Goal: Task Accomplishment & Management: Manage account settings

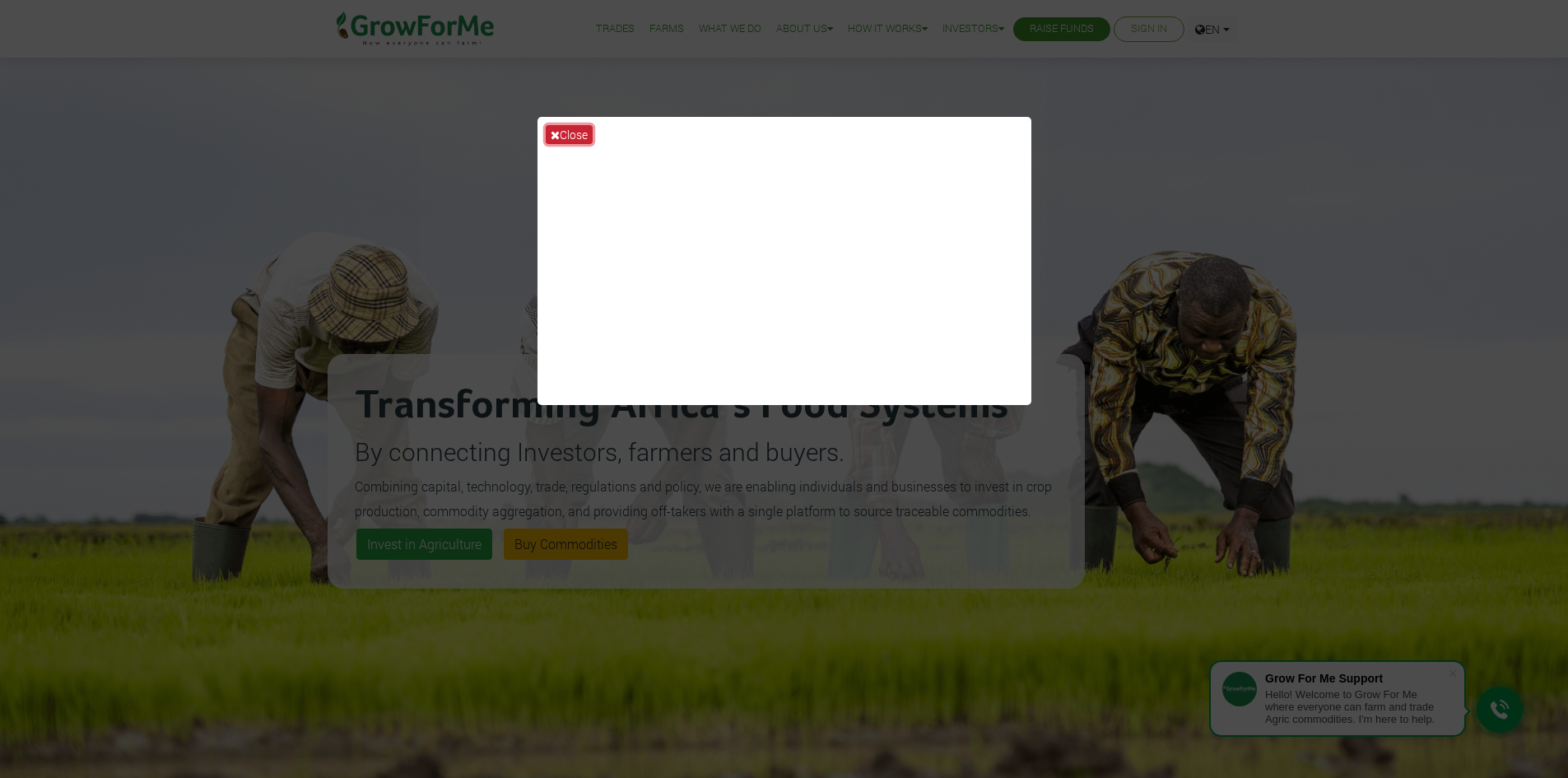
click at [571, 132] on button "Close" at bounding box center [569, 134] width 47 height 19
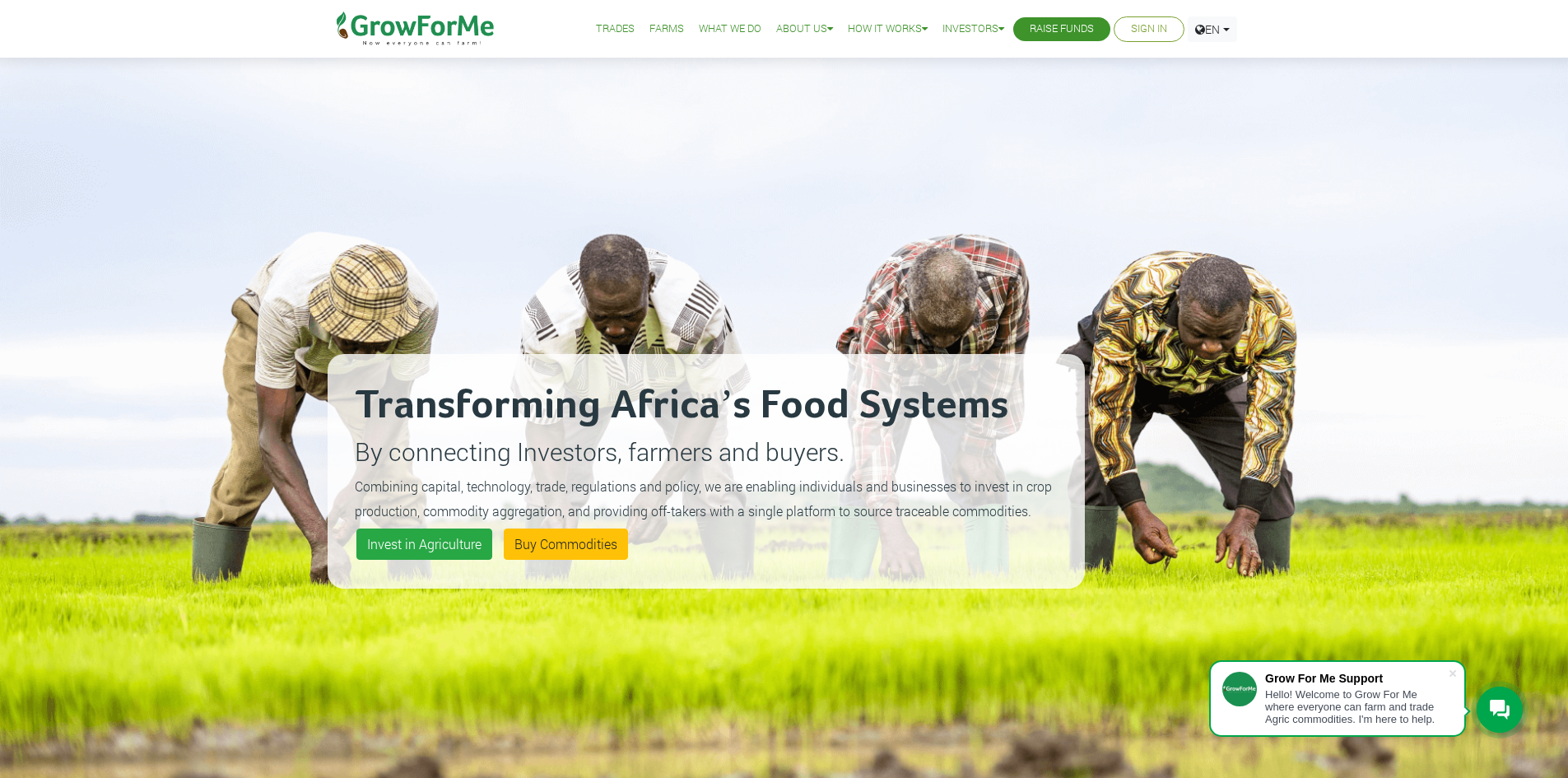
click at [1136, 26] on link "Sign In" at bounding box center [1149, 29] width 36 height 17
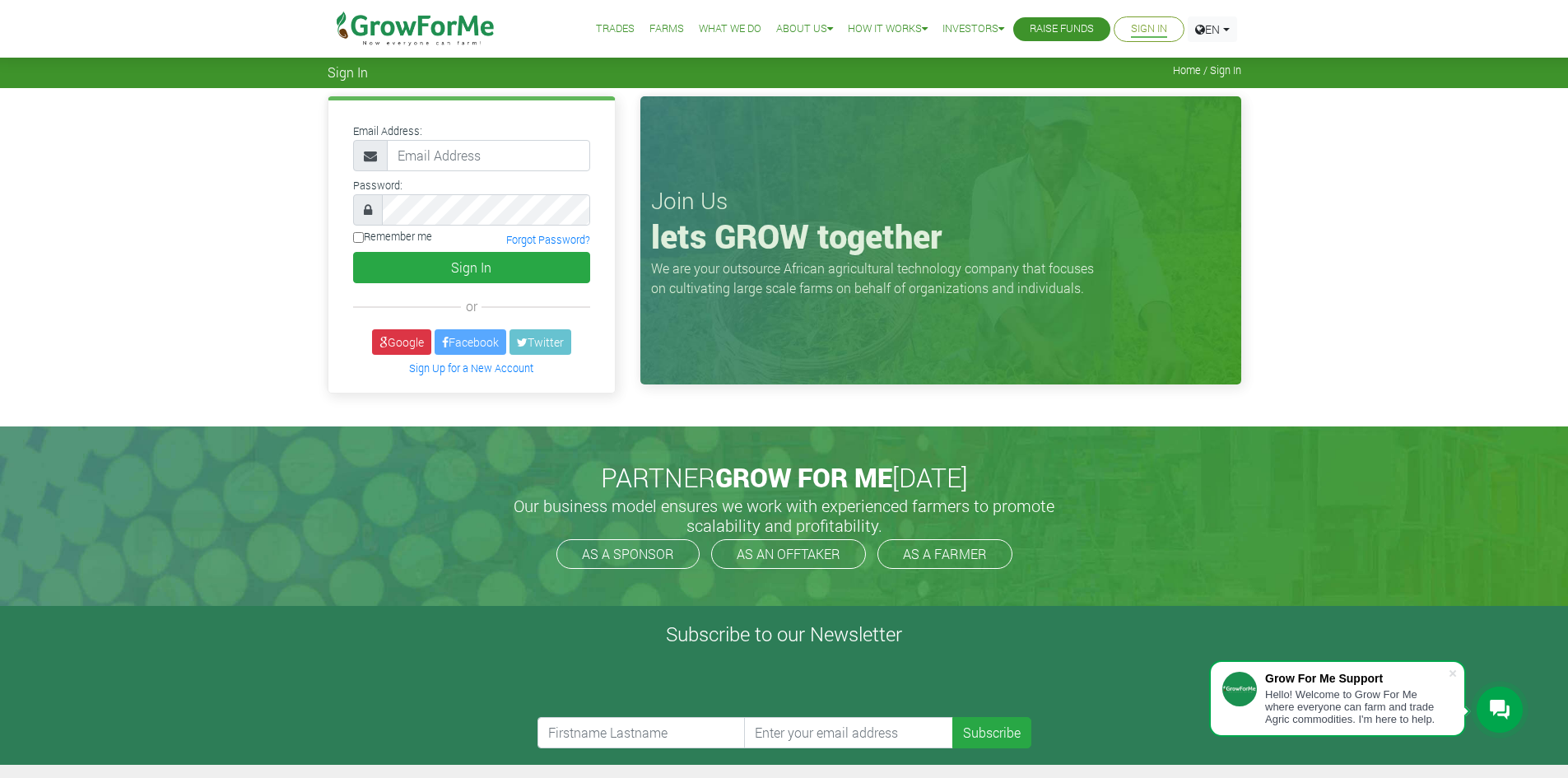
click at [459, 156] on input "email" at bounding box center [488, 154] width 203 height 31
type input "233550397131@growforme.com"
click at [354, 252] on button "Sign In" at bounding box center [472, 267] width 237 height 31
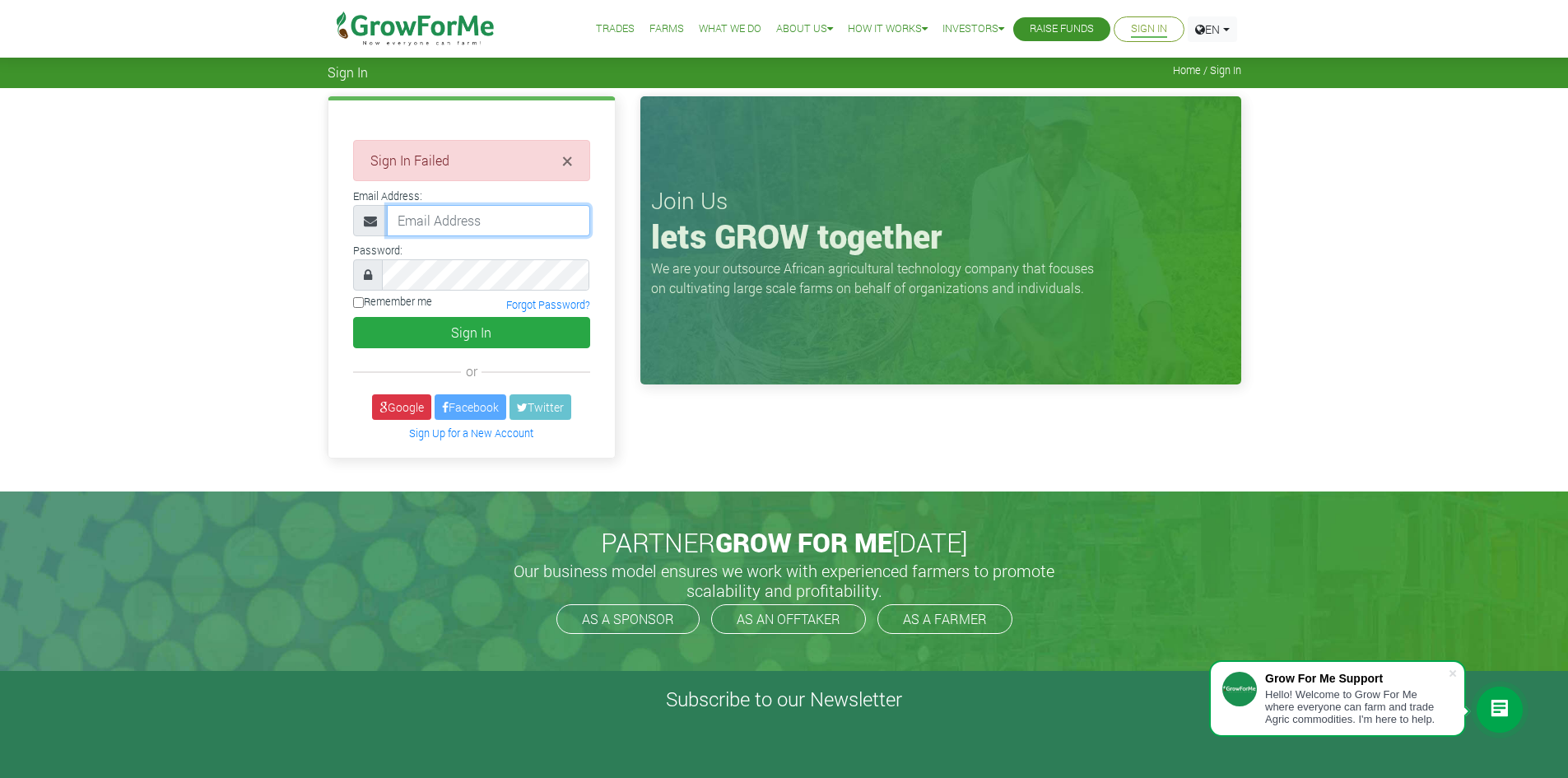
click at [462, 230] on input "email" at bounding box center [488, 220] width 203 height 31
paste input "233550397131@growforme.com"
type input "233550397131@growforme.com"
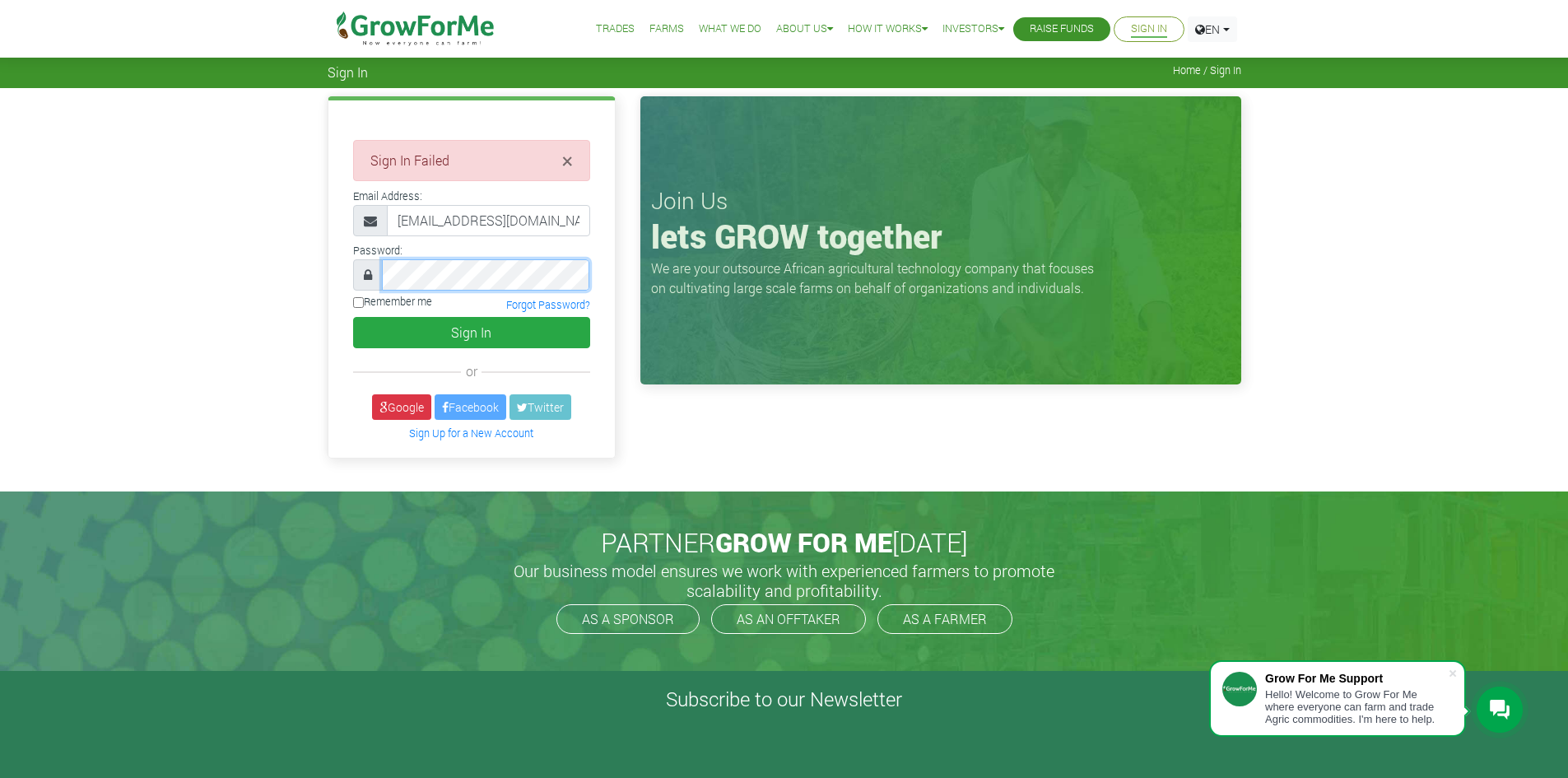
click at [354, 317] on button "Sign In" at bounding box center [472, 332] width 237 height 31
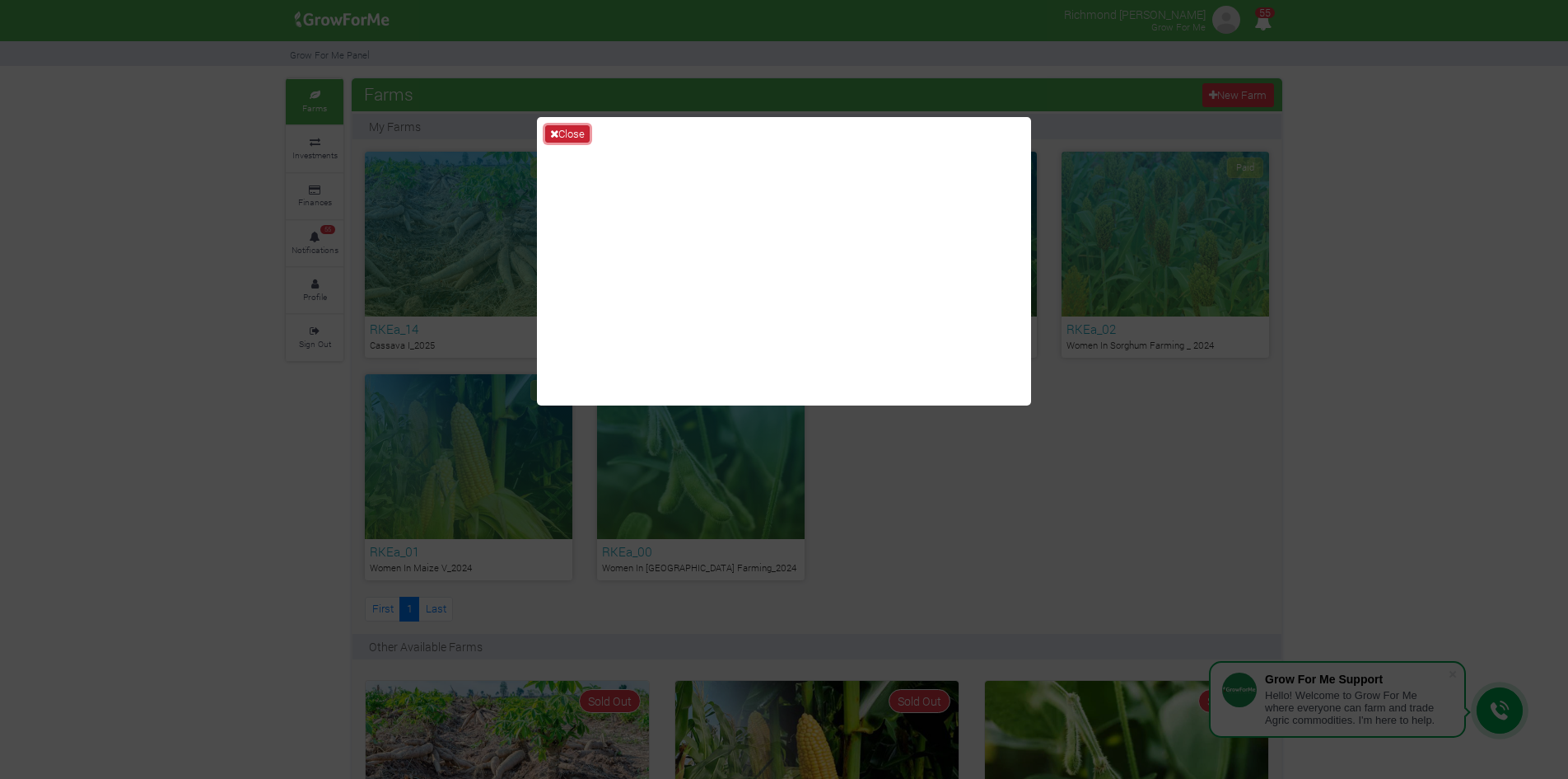
click at [575, 131] on button "Close" at bounding box center [567, 135] width 45 height 18
